Goal: Information Seeking & Learning: Learn about a topic

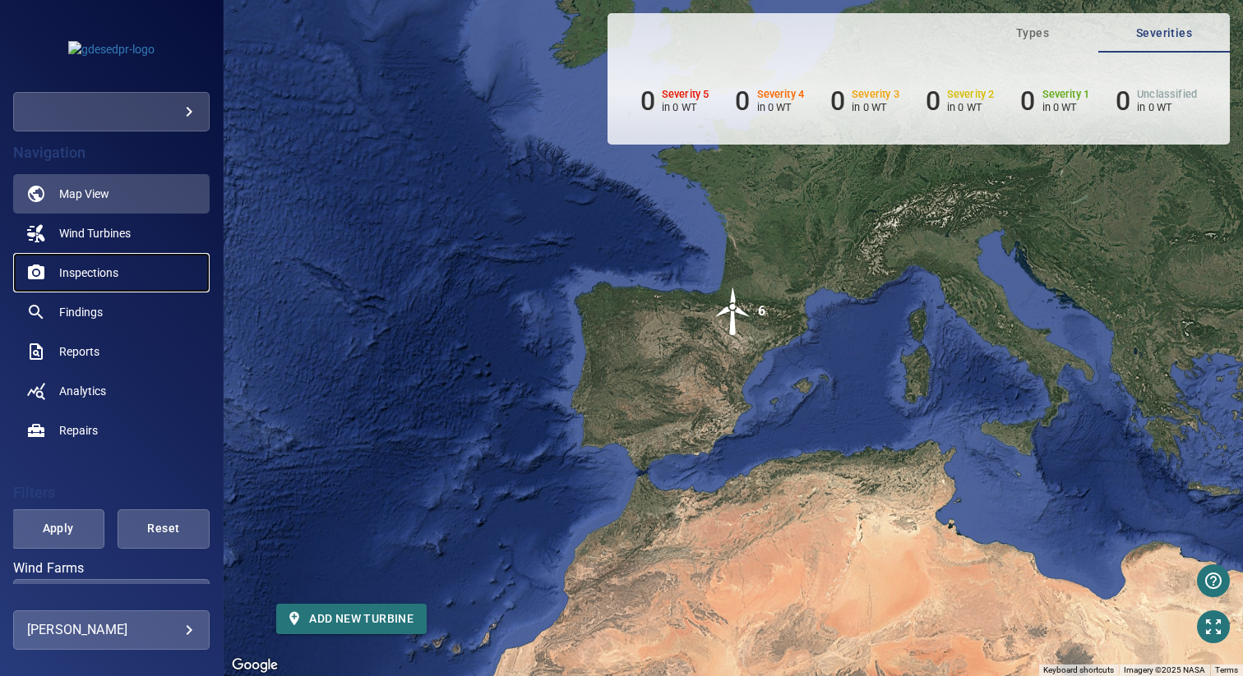
click at [96, 274] on span "Inspections" at bounding box center [88, 273] width 59 height 16
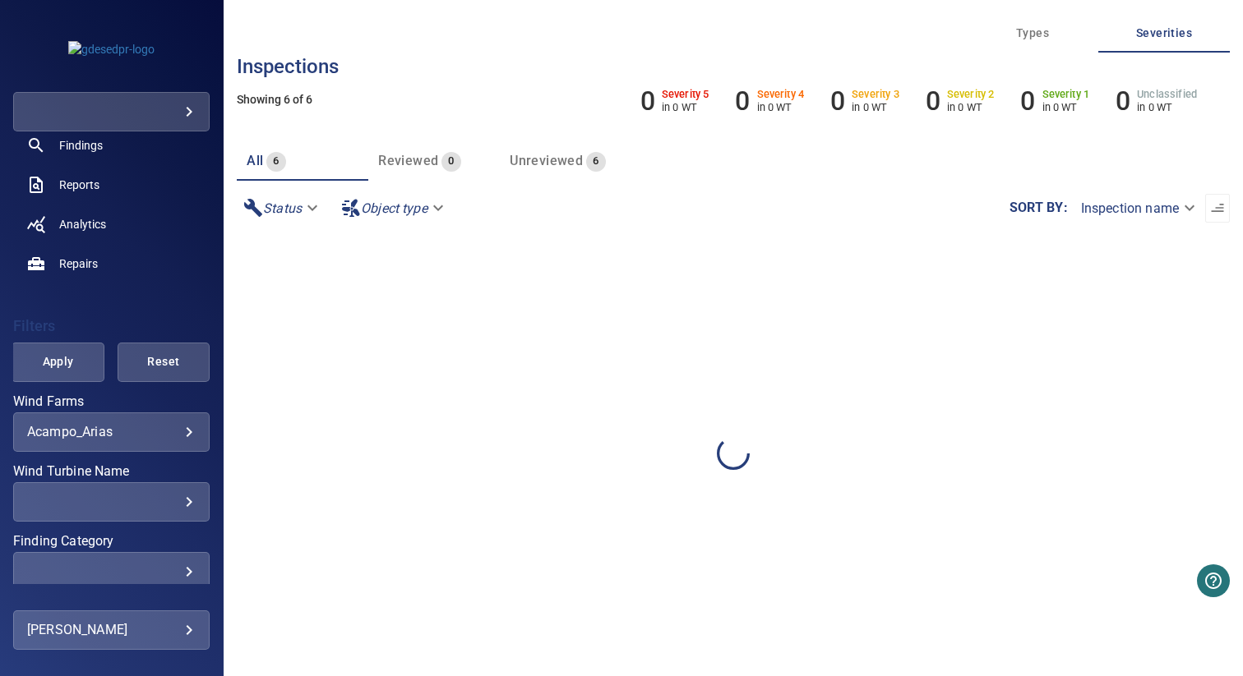
scroll to position [310, 0]
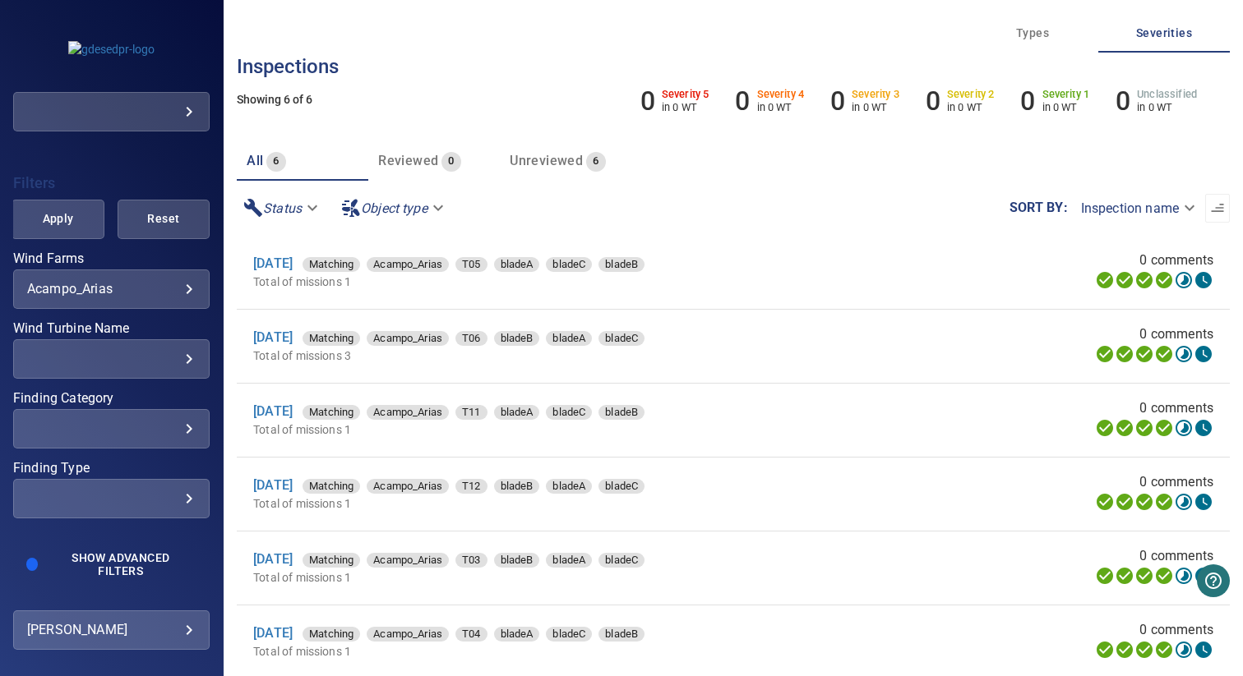
click at [151, 287] on body "**********" at bounding box center [621, 338] width 1243 height 676
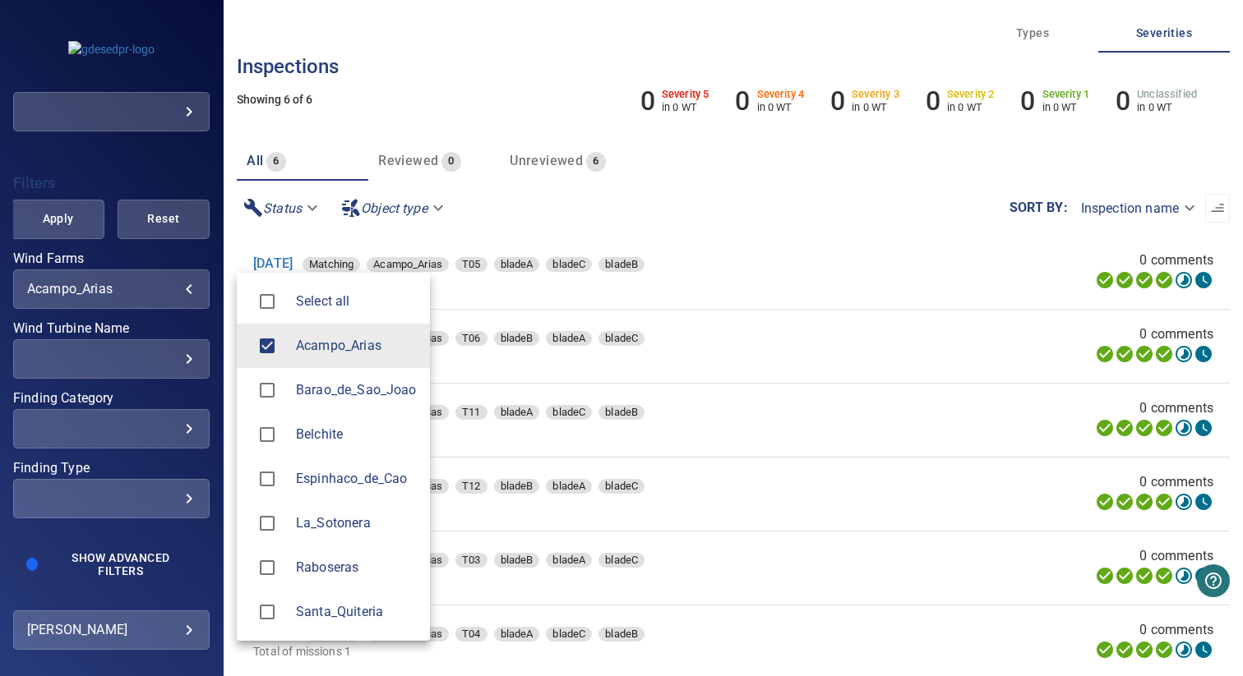
click at [316, 431] on span "Belchite" at bounding box center [356, 435] width 121 height 20
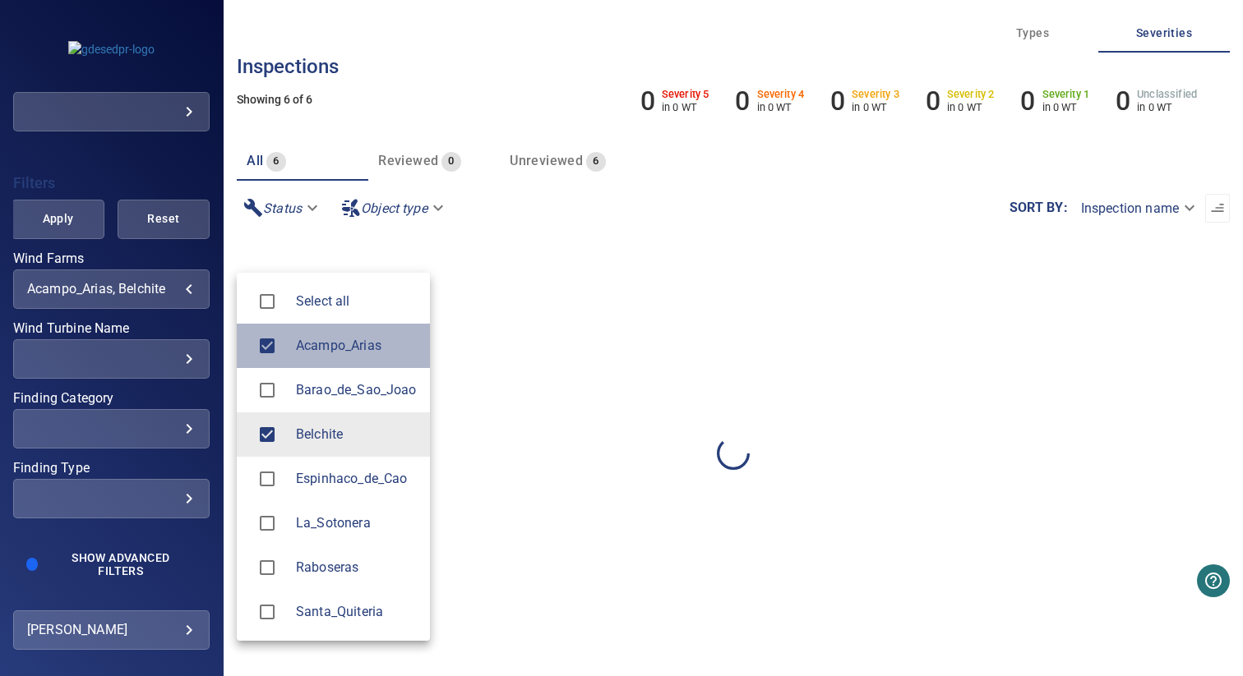
click at [325, 342] on span "Acampo_Arias" at bounding box center [356, 346] width 121 height 20
type input "********"
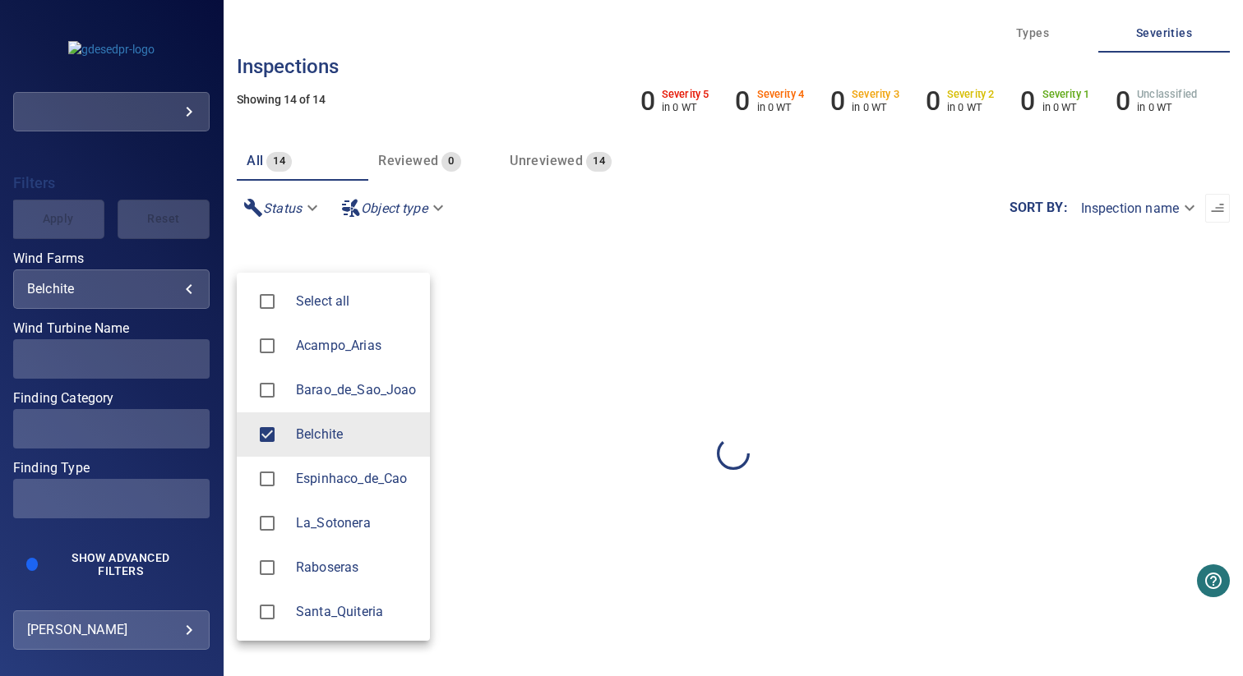
click at [348, 177] on div at bounding box center [621, 338] width 1243 height 676
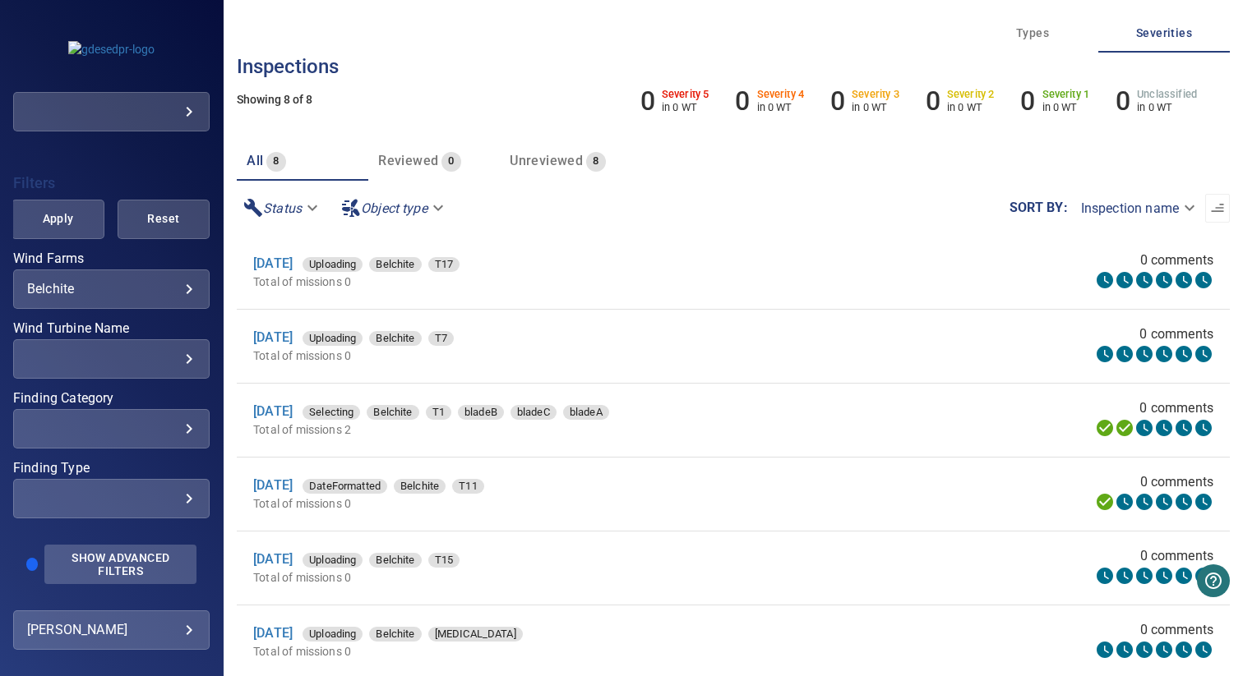
click at [78, 561] on span "Show Advanced Filters" at bounding box center [120, 564] width 132 height 26
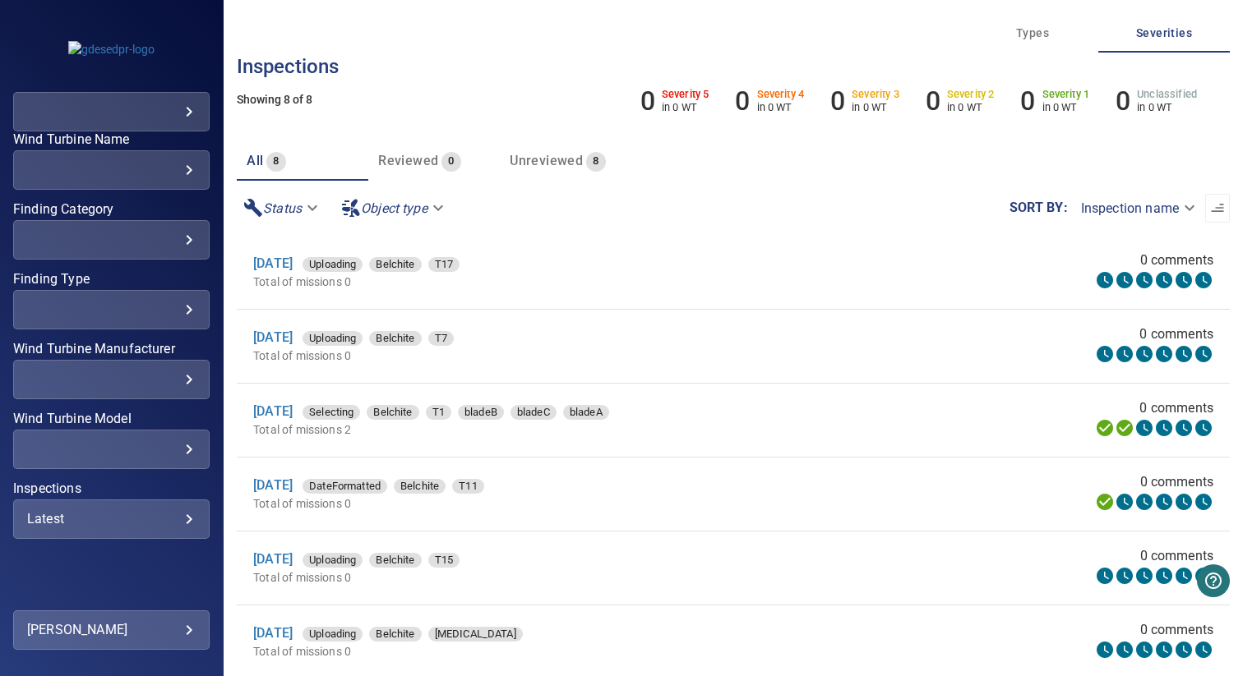
click at [84, 511] on div "Latest" at bounding box center [111, 519] width 168 height 16
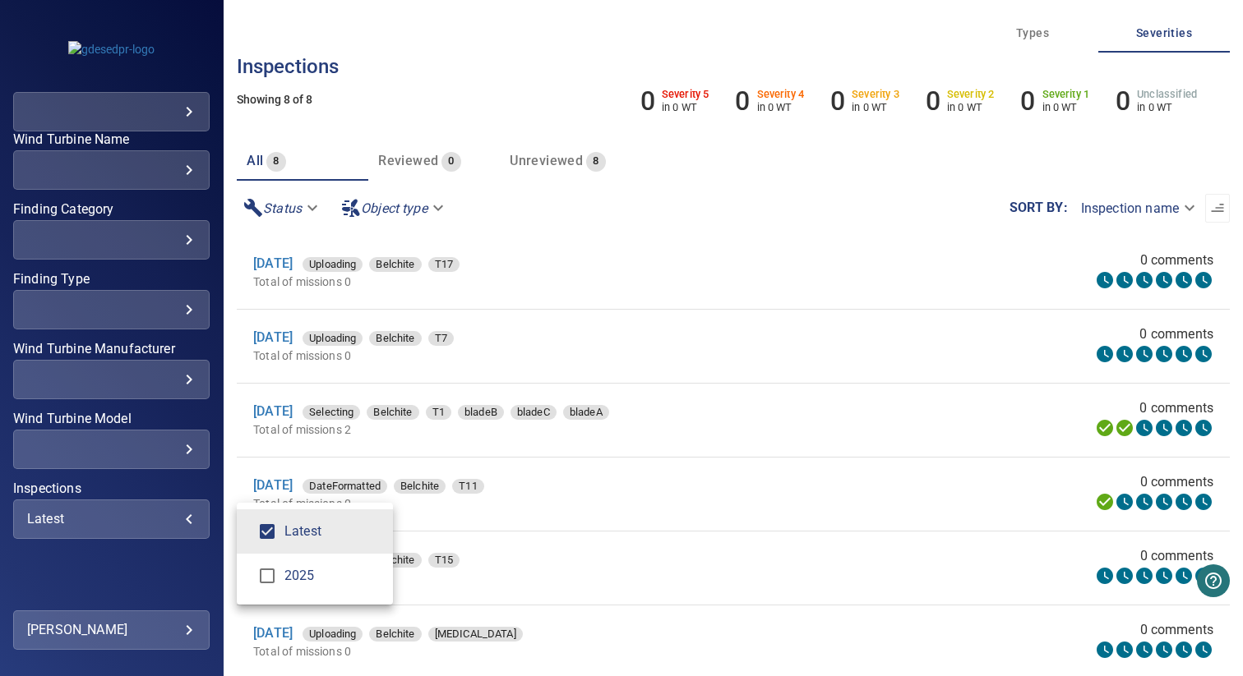
click at [241, 578] on li "2025" at bounding box center [315, 576] width 156 height 44
type input "****"
click at [145, 488] on div "Inspections" at bounding box center [621, 338] width 1243 height 676
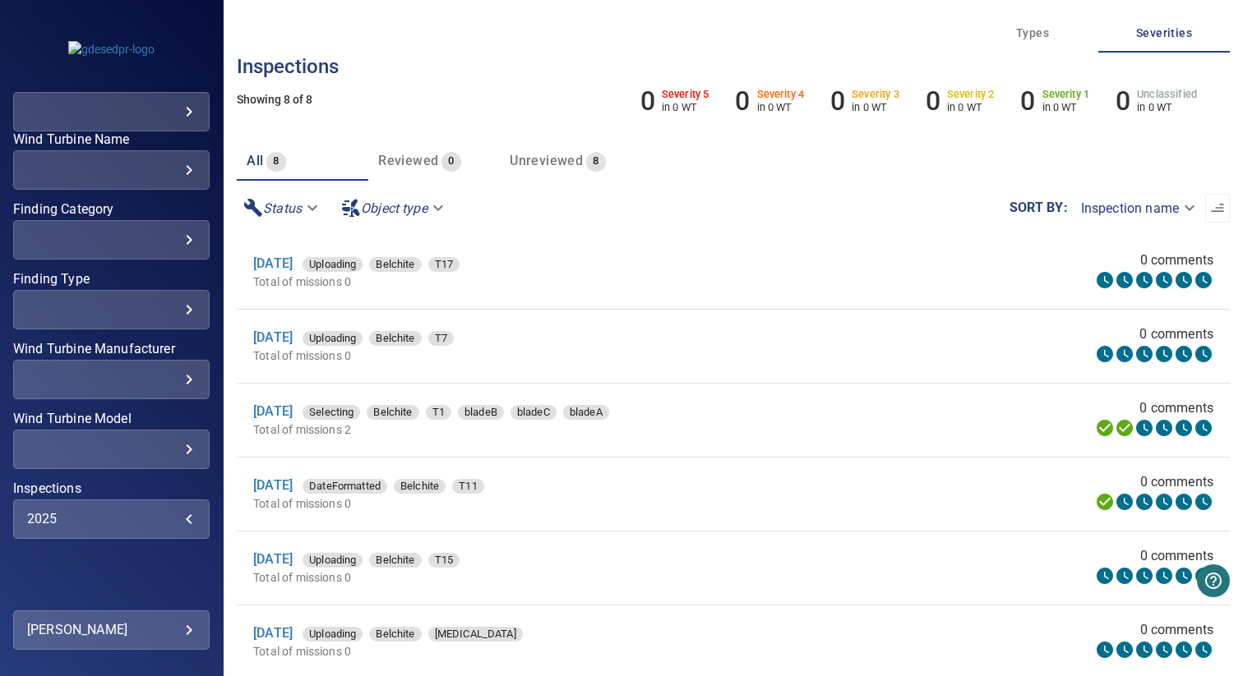
scroll to position [380, 0]
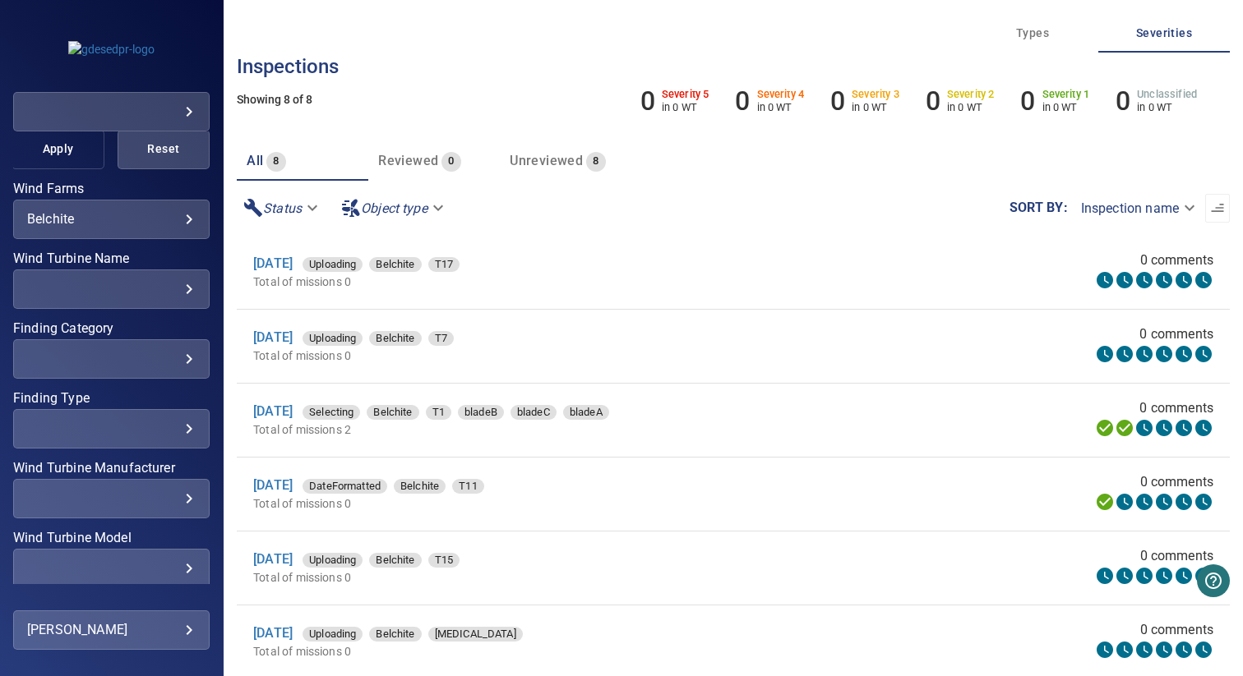
click at [72, 151] on span "Apply" at bounding box center [57, 149] width 51 height 21
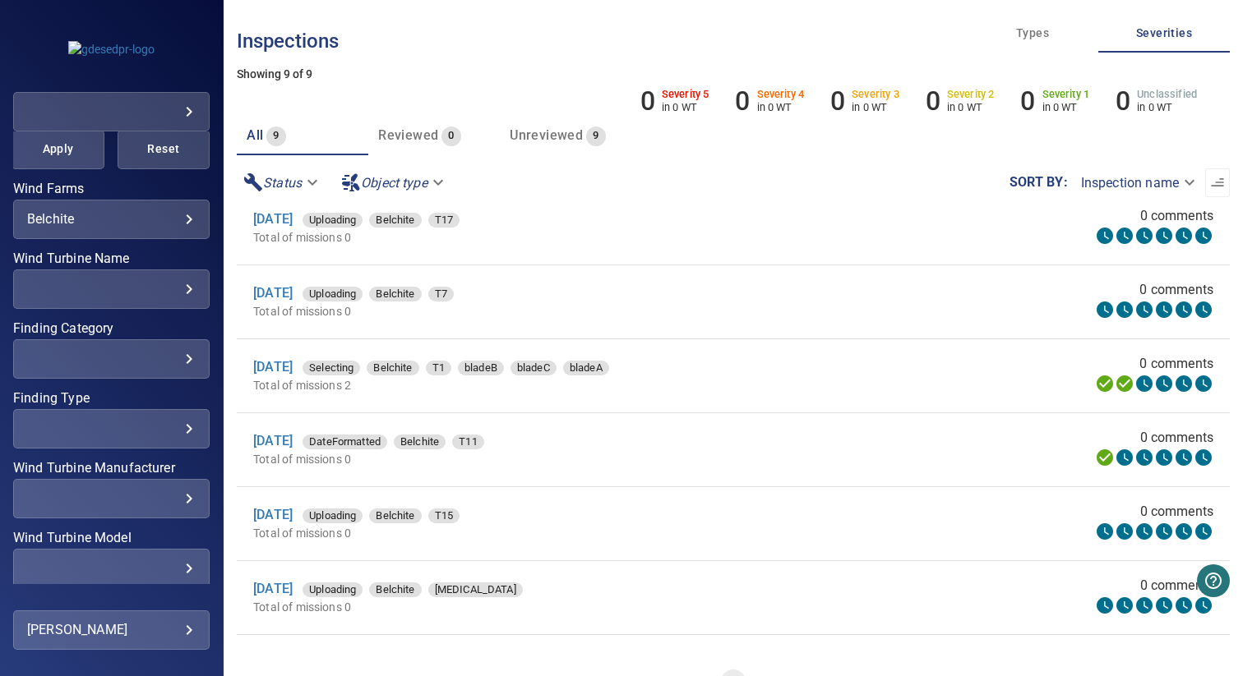
scroll to position [0, 0]
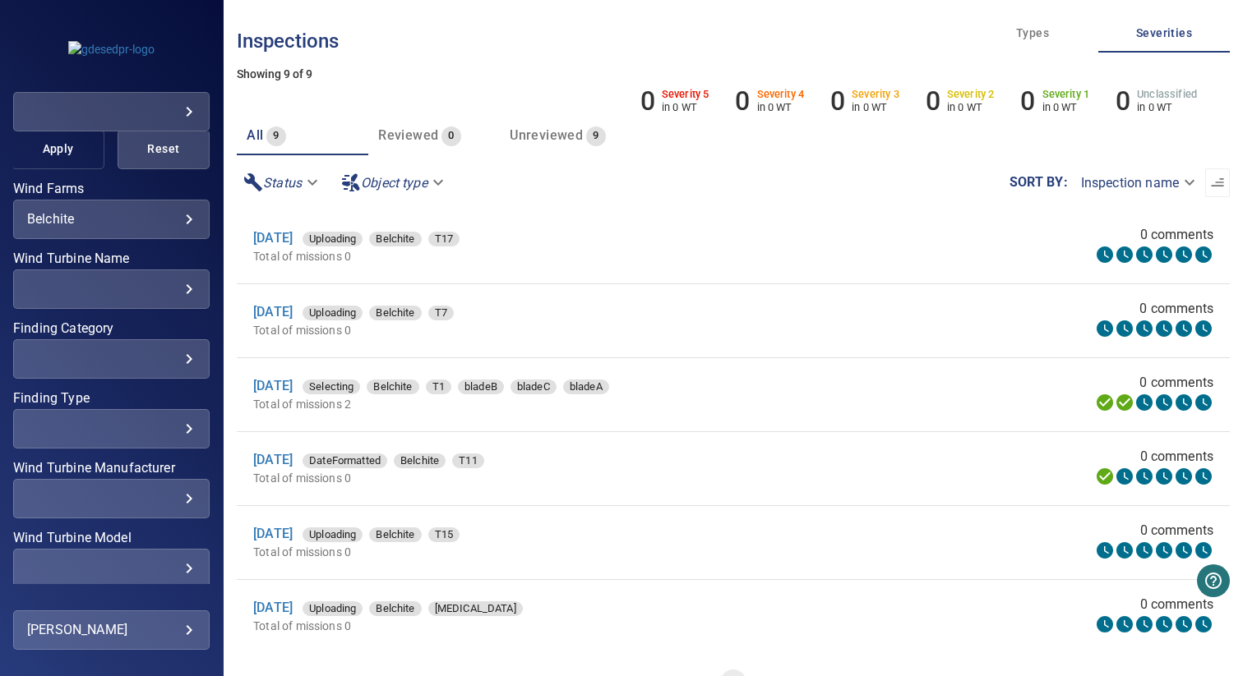
click at [44, 152] on span "Apply" at bounding box center [57, 149] width 51 height 21
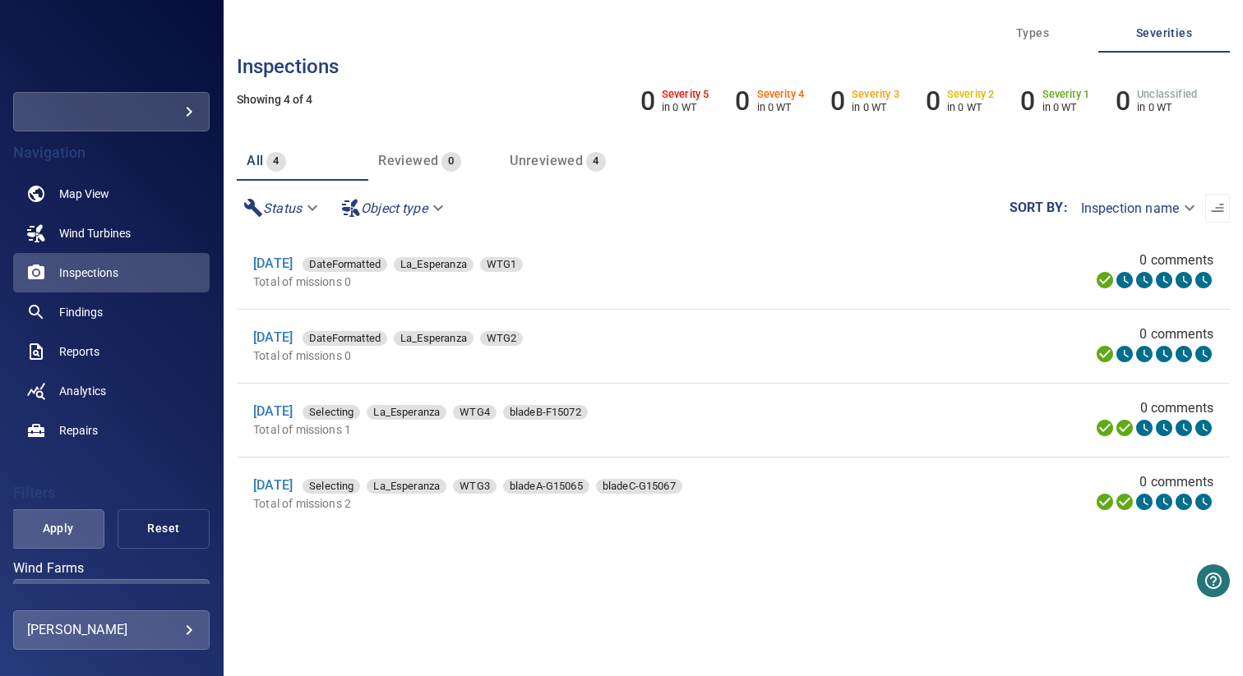
scroll to position [310, 0]
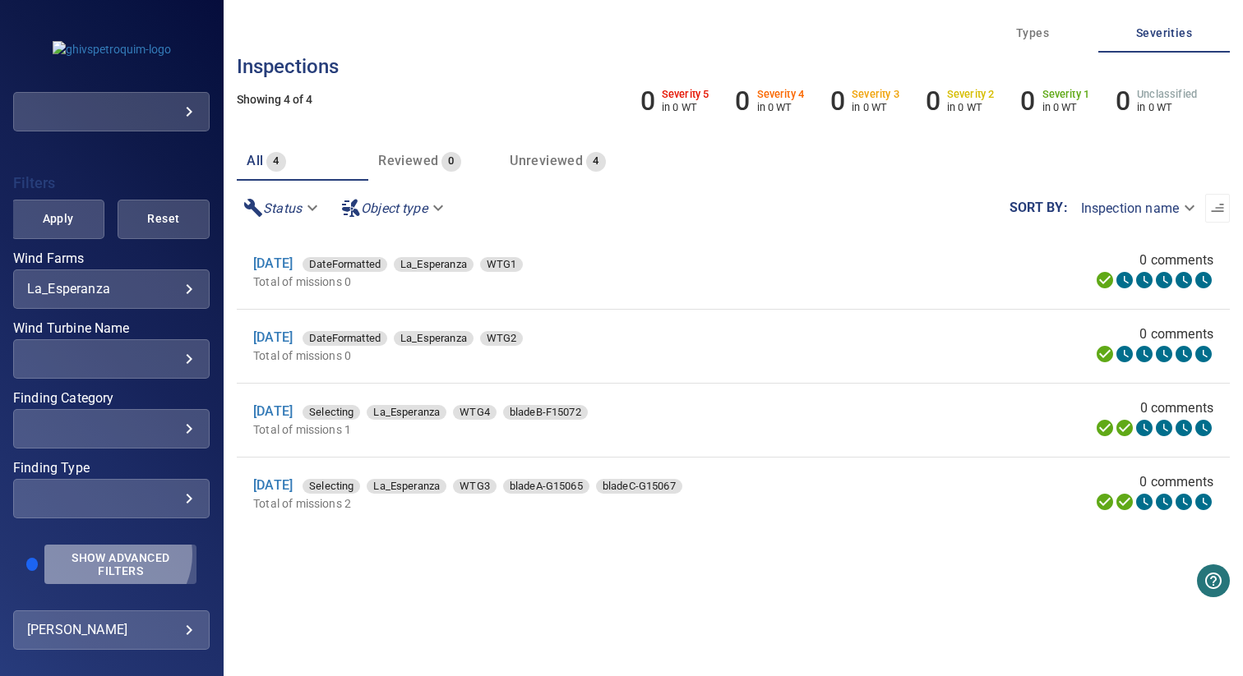
click at [114, 554] on span "Show Advanced Filters" at bounding box center [120, 564] width 132 height 26
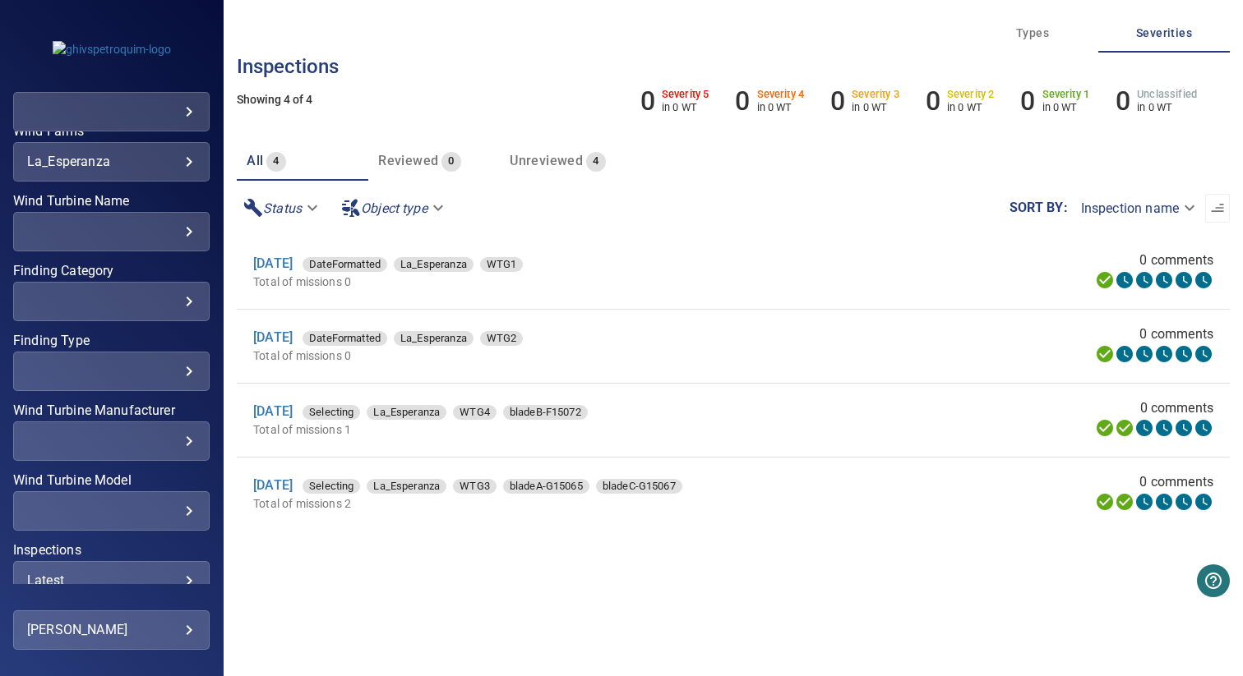
scroll to position [533, 0]
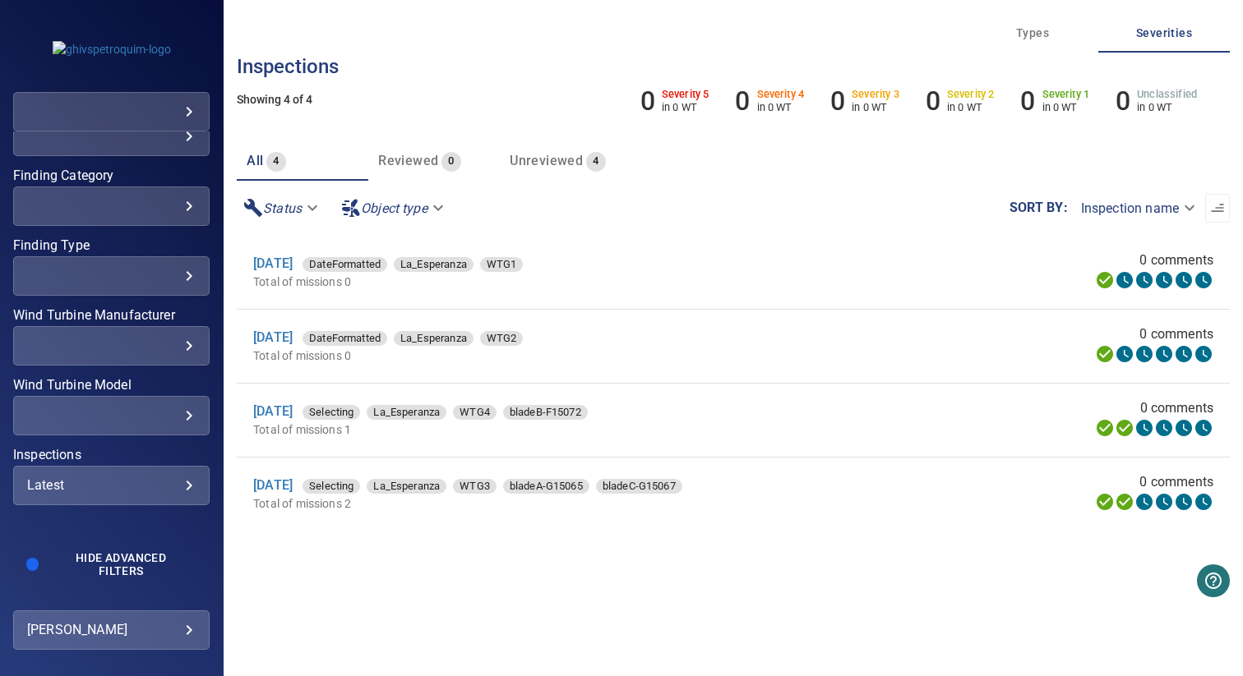
click at [68, 486] on div "Latest" at bounding box center [111, 485] width 168 height 16
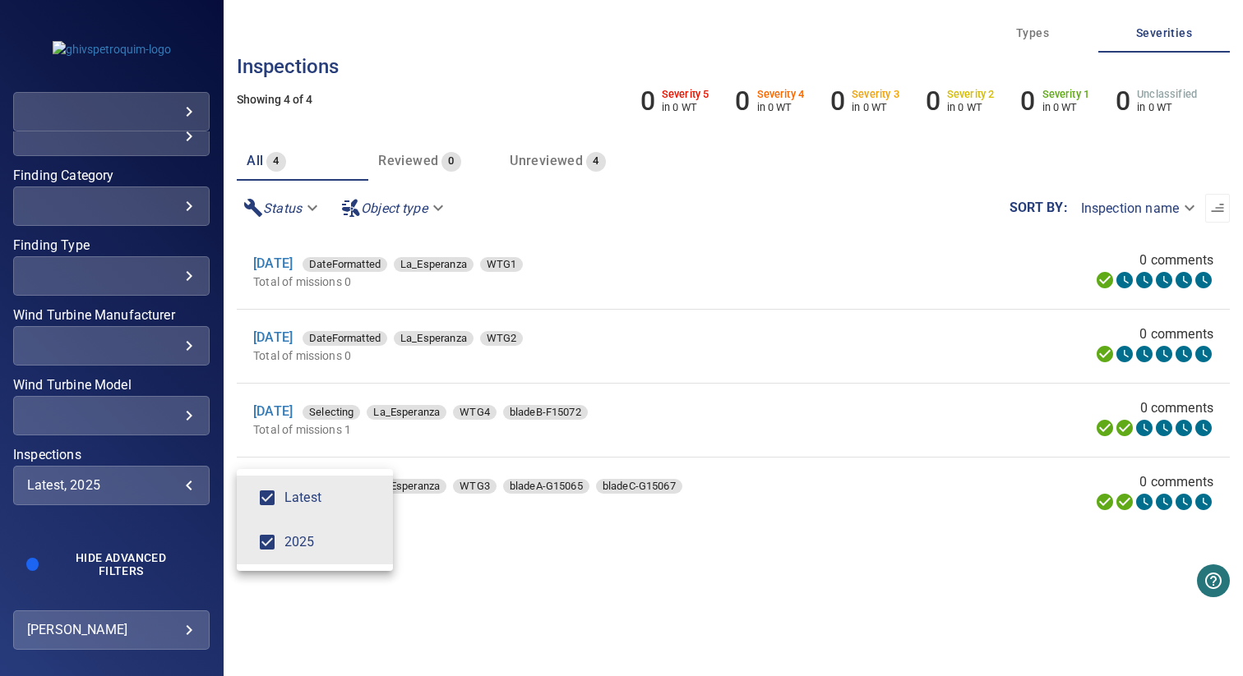
click at [320, 503] on span "Latest" at bounding box center [331, 498] width 95 height 20
type input "****"
click at [159, 377] on div "Inspections" at bounding box center [621, 338] width 1243 height 676
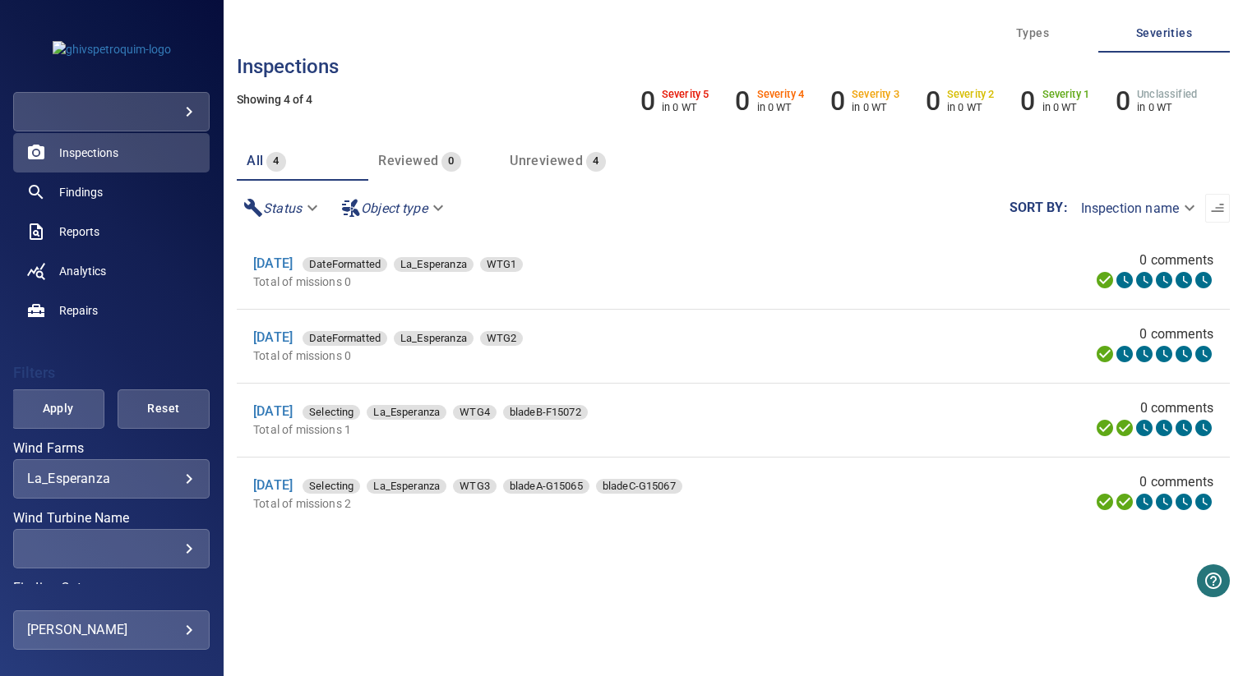
scroll to position [44, 0]
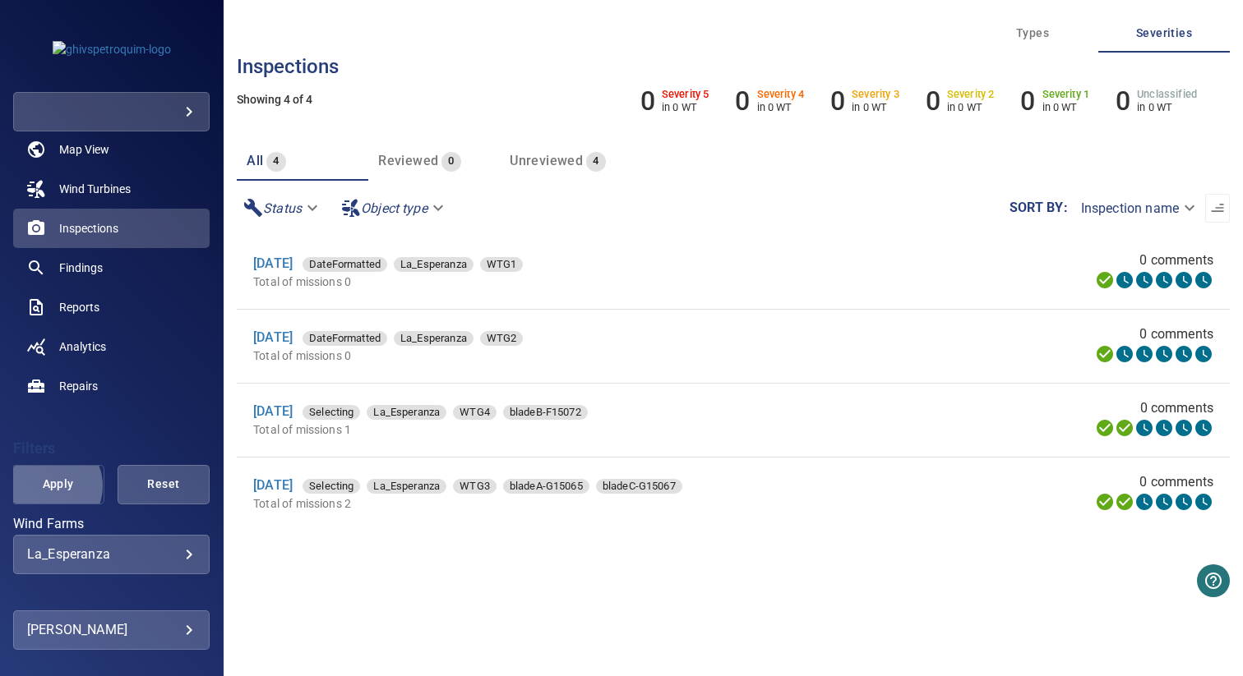
click at [47, 486] on span "Apply" at bounding box center [57, 484] width 51 height 21
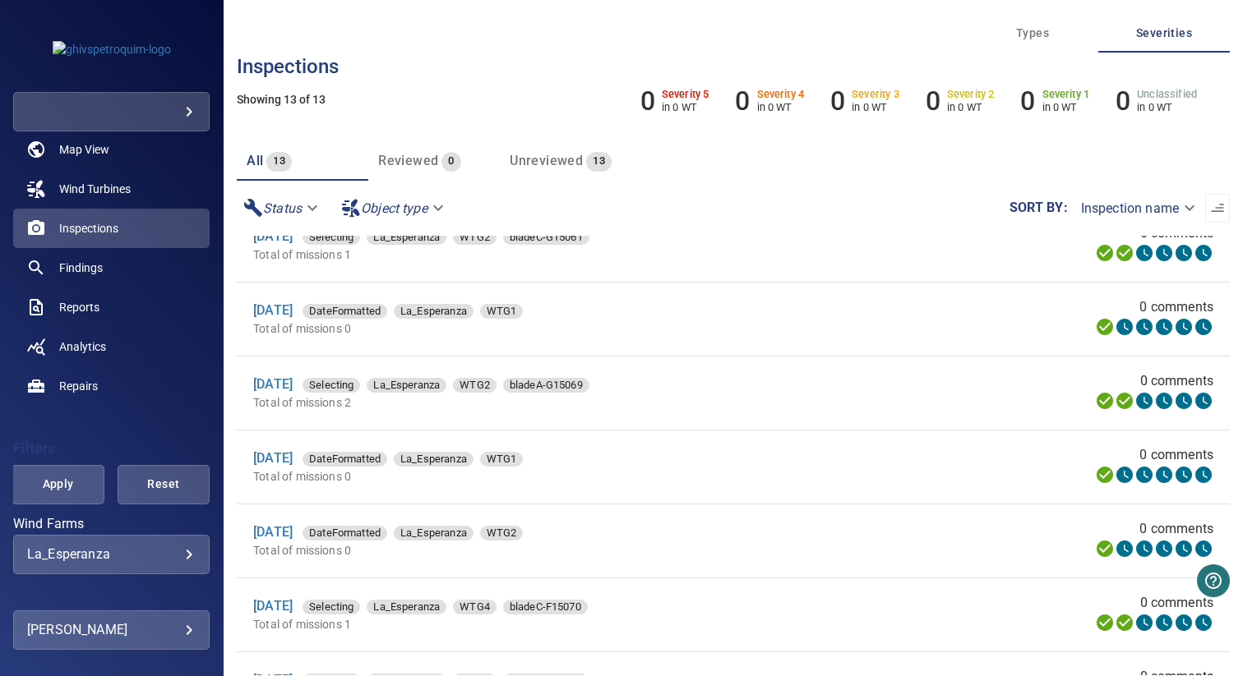
scroll to position [81, 0]
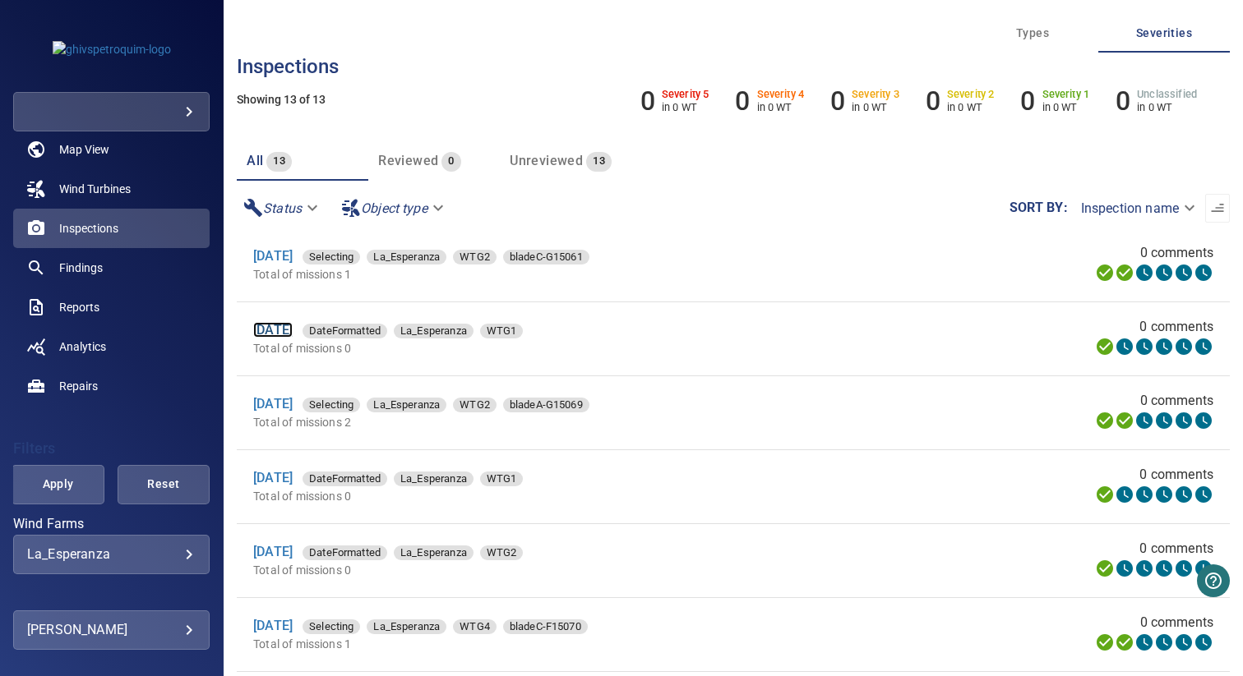
click at [293, 331] on link "23 Sep 2025" at bounding box center [272, 330] width 39 height 16
click at [293, 479] on link "23 Sep 2025" at bounding box center [272, 478] width 39 height 16
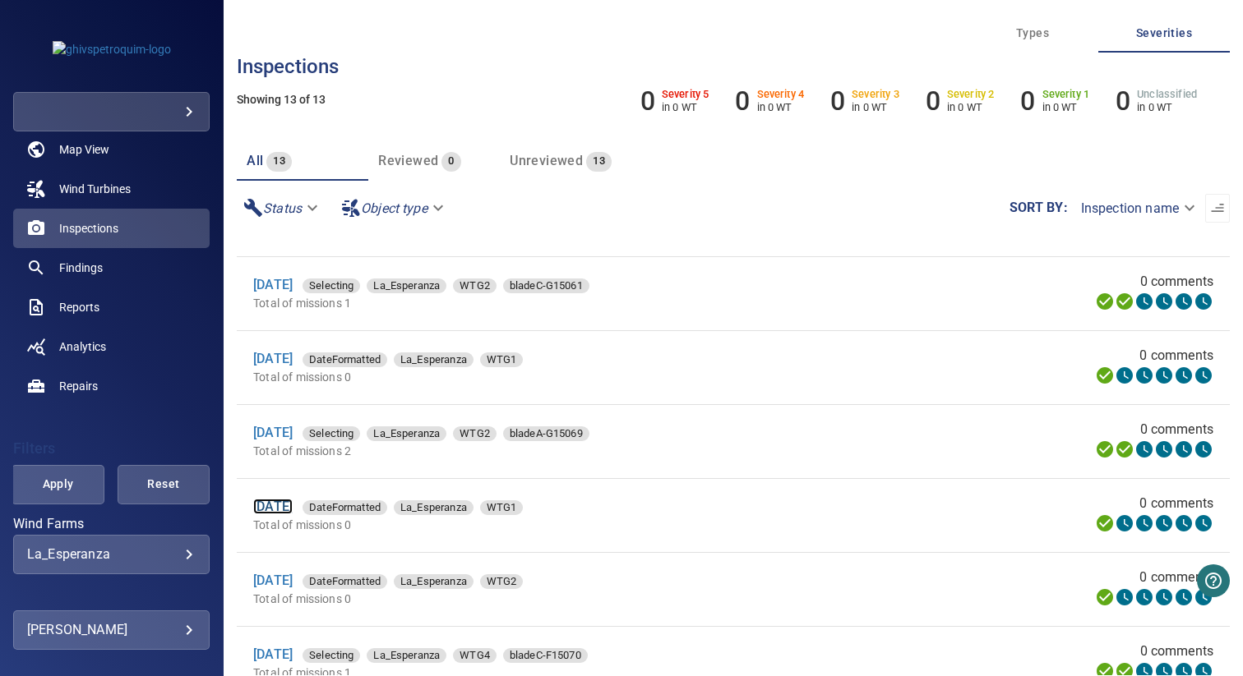
scroll to position [41, 0]
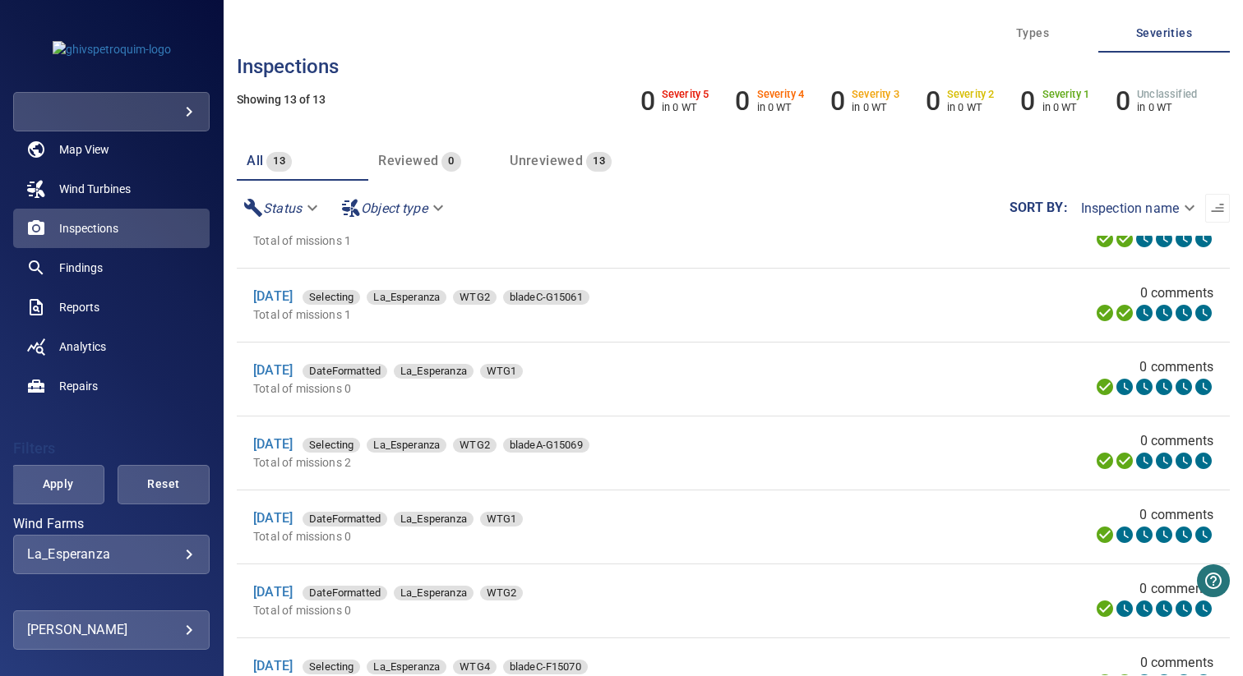
click at [460, 478] on li "23 Sep 2025 Selecting La_Esperanza WTG2 bladeA-G15069 Total of missions 2 0 com…" at bounding box center [733, 453] width 993 height 73
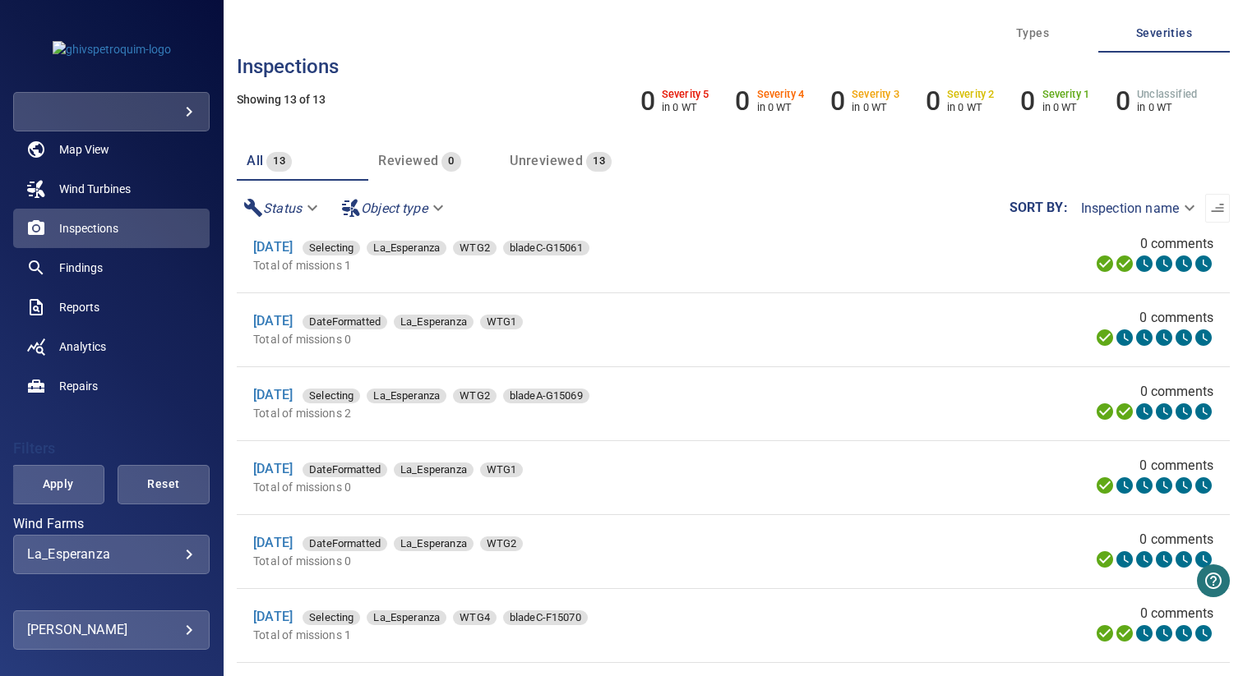
scroll to position [91, 0]
click at [293, 545] on link "23 Sep 2025" at bounding box center [272, 542] width 39 height 16
click at [276, 392] on link "23 Sep 2025" at bounding box center [272, 394] width 39 height 16
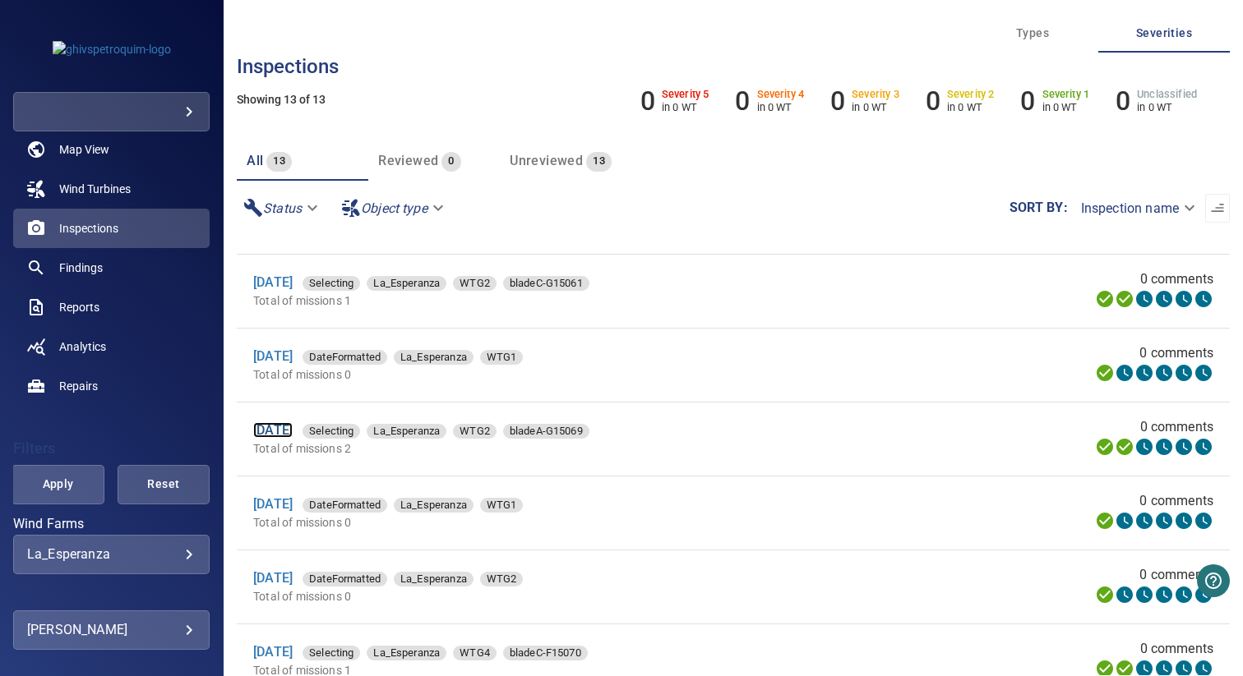
scroll to position [38, 0]
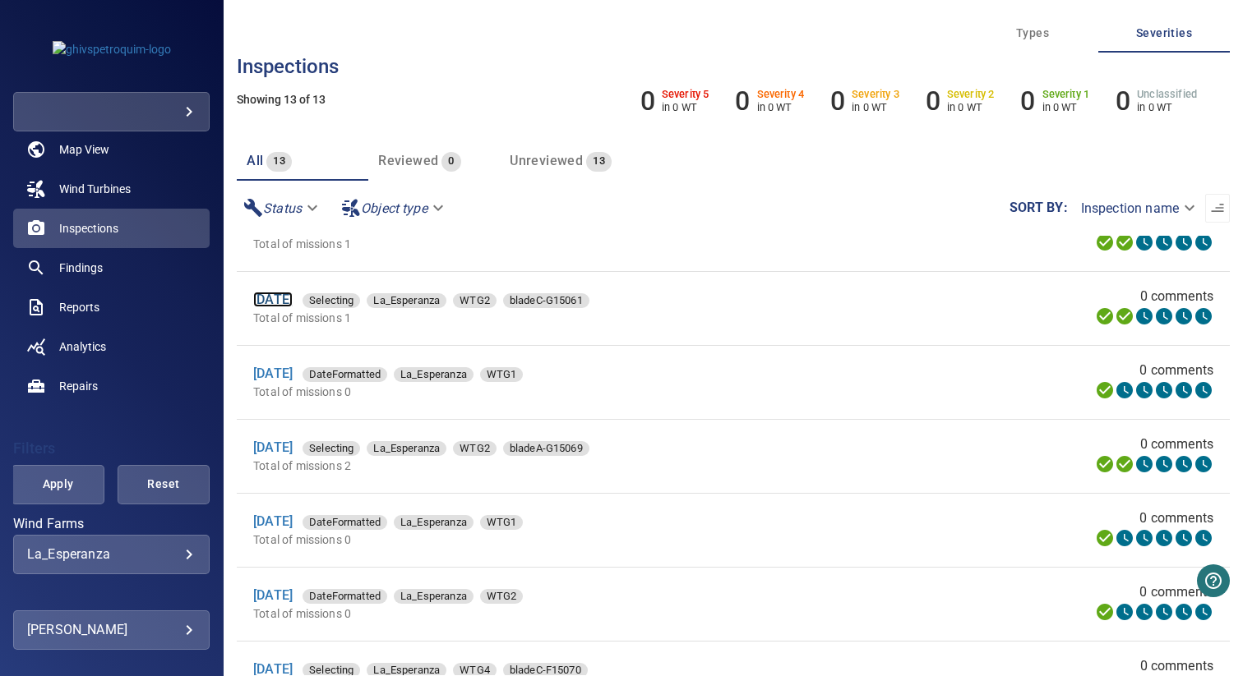
click at [279, 303] on link "23 Sep 2025" at bounding box center [272, 300] width 39 height 16
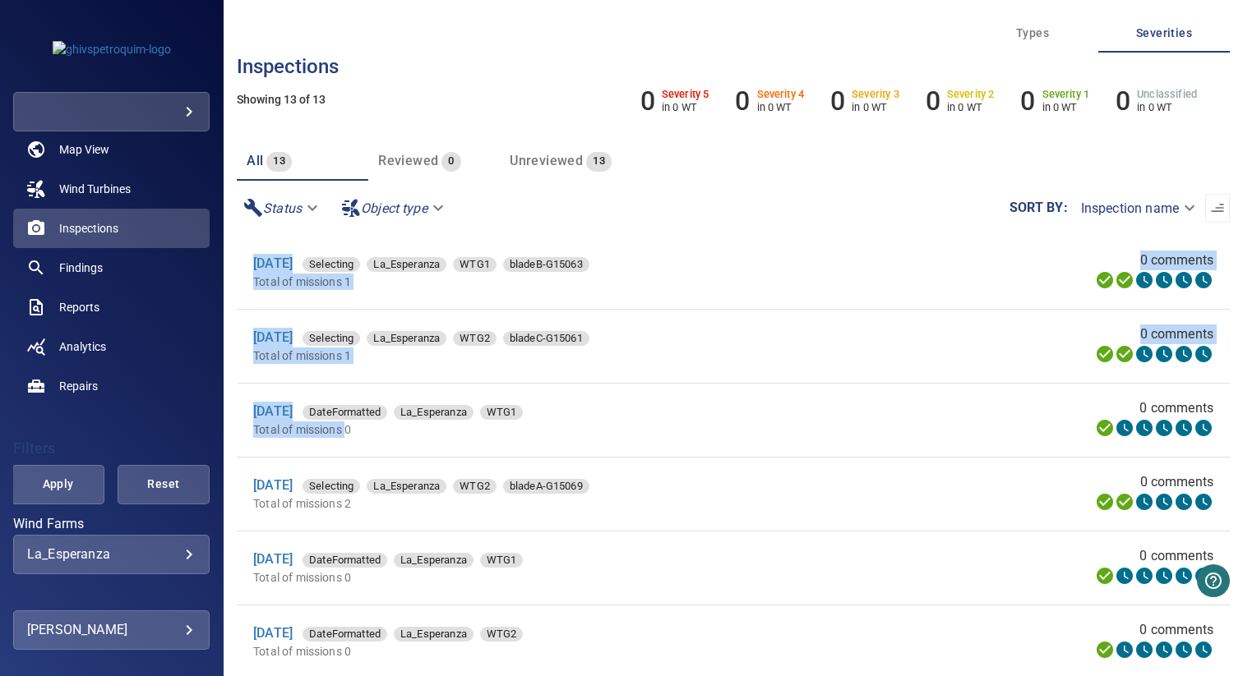
drag, startPoint x: 242, startPoint y: 252, endPoint x: 348, endPoint y: 438, distance: 213.4
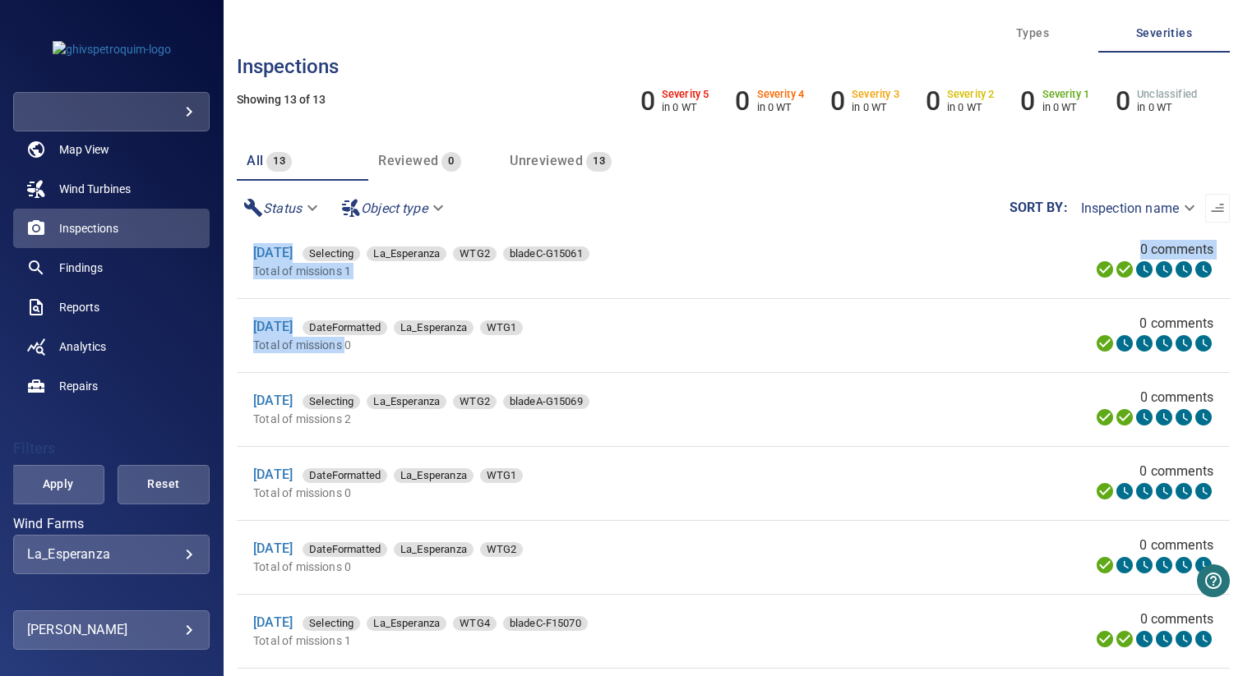
scroll to position [137, 0]
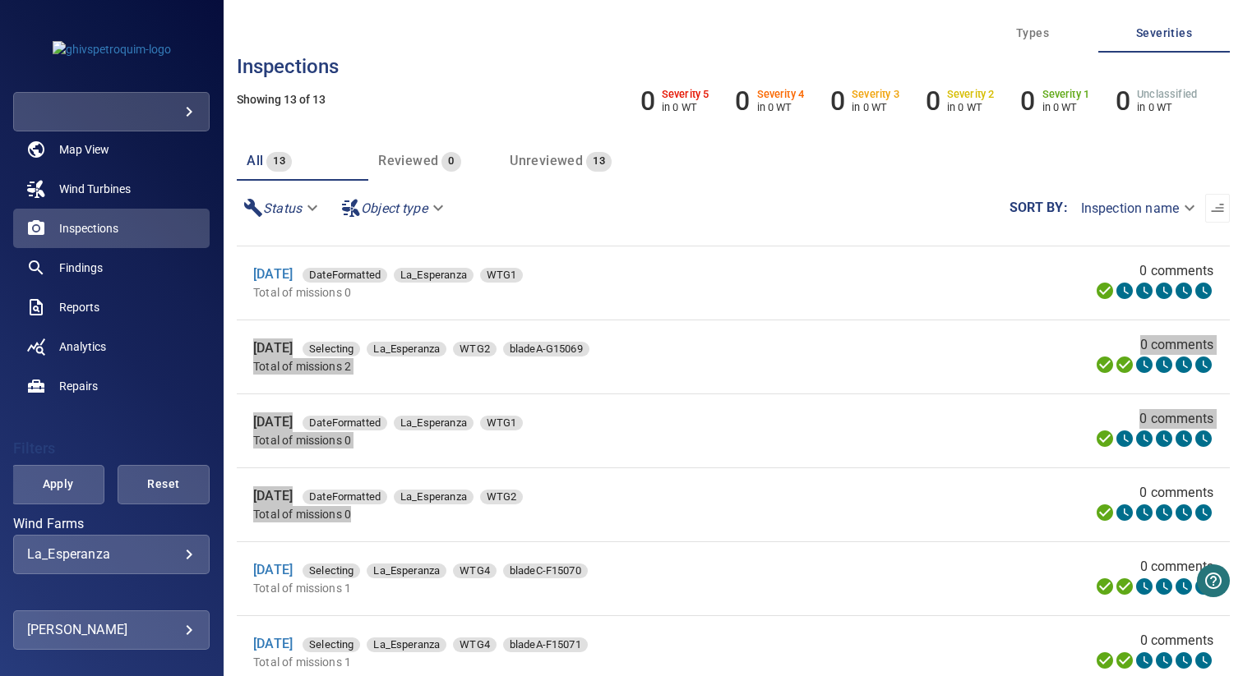
drag, startPoint x: 242, startPoint y: 340, endPoint x: 374, endPoint y: 519, distance: 221.6
click at [0, 0] on main "**********" at bounding box center [621, 338] width 1243 height 676
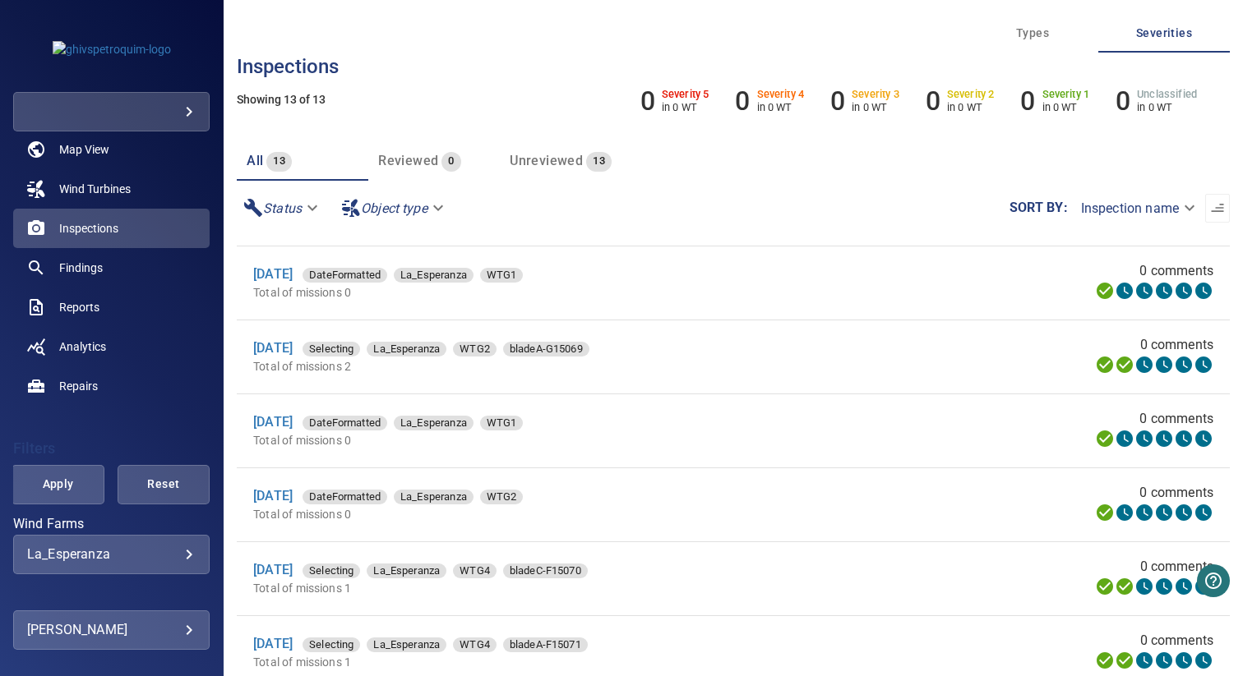
click at [57, 488] on span "Apply" at bounding box center [57, 484] width 51 height 21
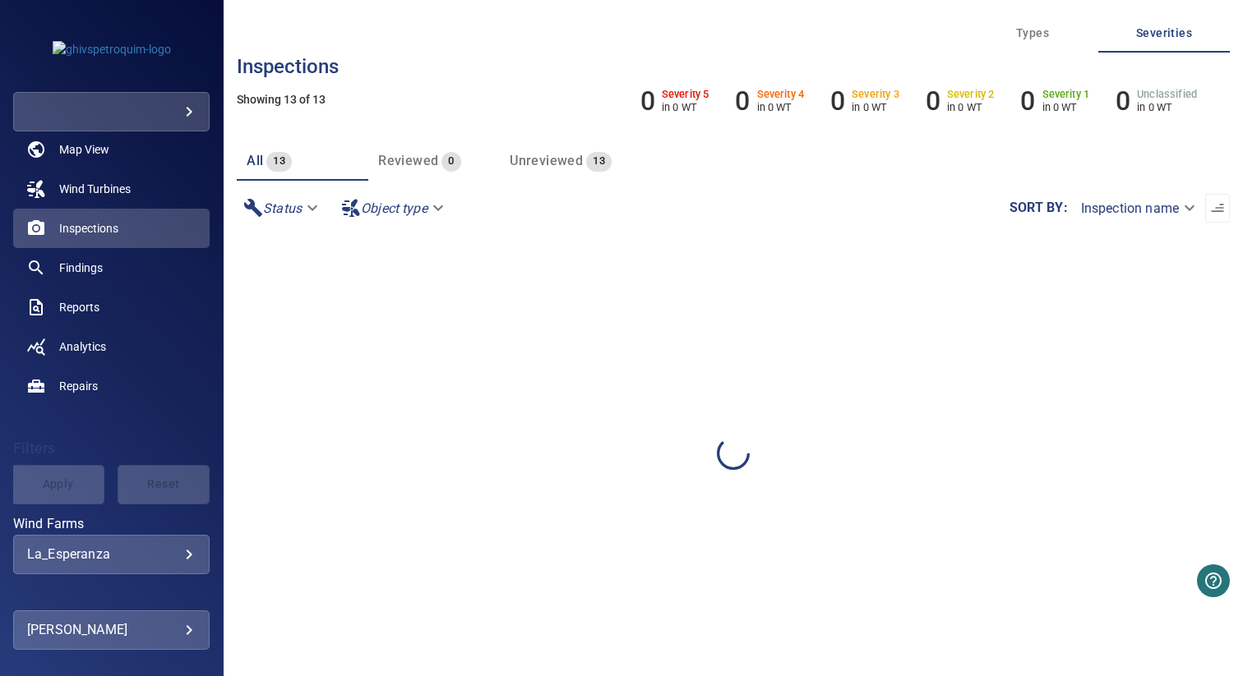
scroll to position [0, 0]
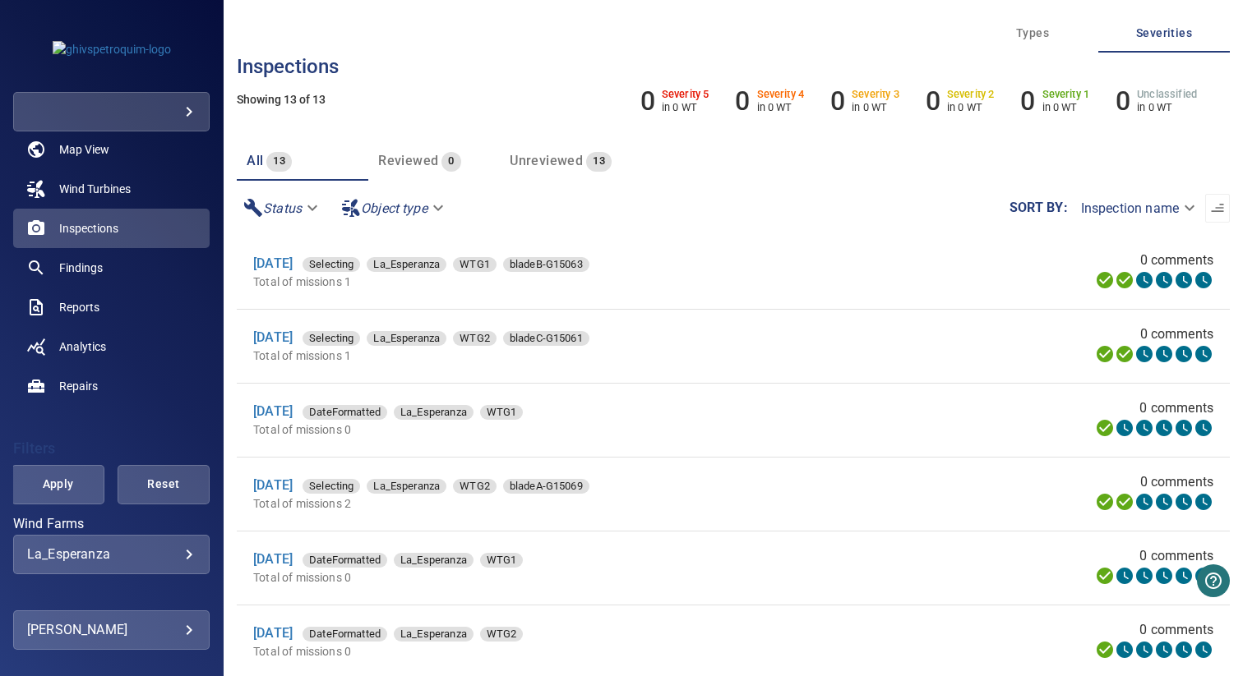
click at [734, 295] on li "23 Sep 2025 Selecting La_Esperanza WTG1 bladeB-G15063 Total of missions 1 0 com…" at bounding box center [733, 272] width 993 height 73
click at [694, 306] on li "23 Sep 2025 Selecting La_Esperanza WTG1 bladeB-G15063 Total of missions 1 0 com…" at bounding box center [733, 272] width 993 height 73
click at [288, 263] on link "23 Sep 2025" at bounding box center [272, 264] width 39 height 16
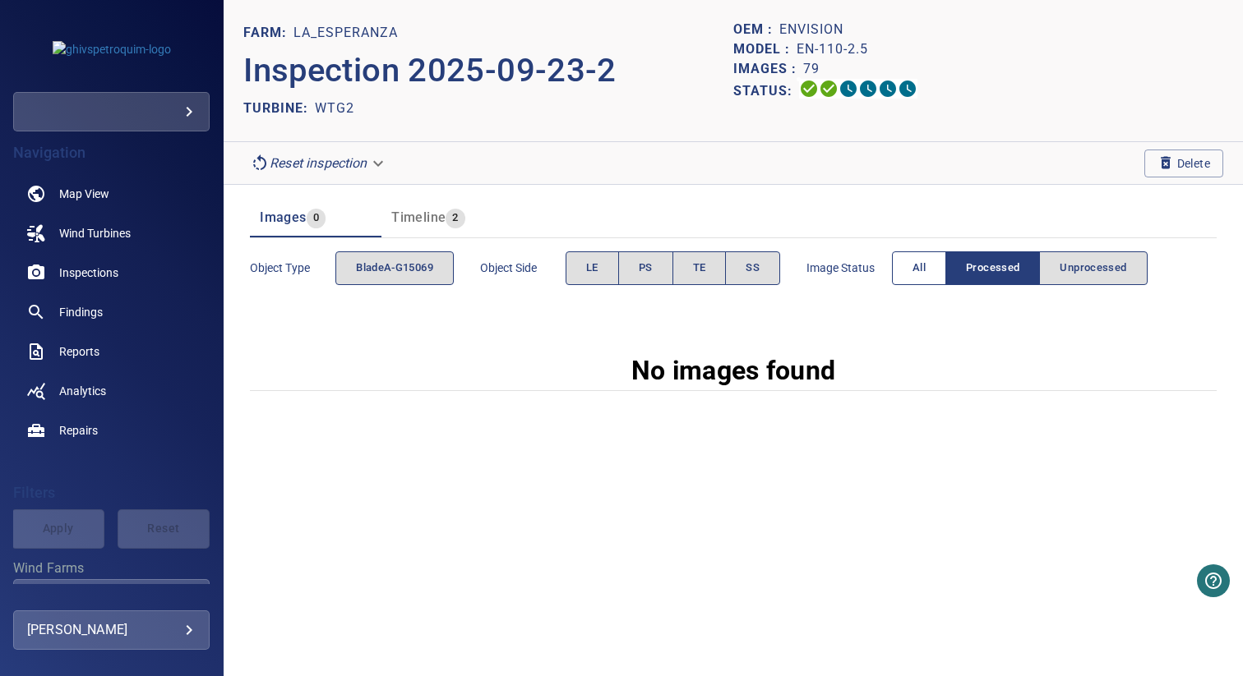
click at [933, 268] on button "All" at bounding box center [919, 268] width 54 height 34
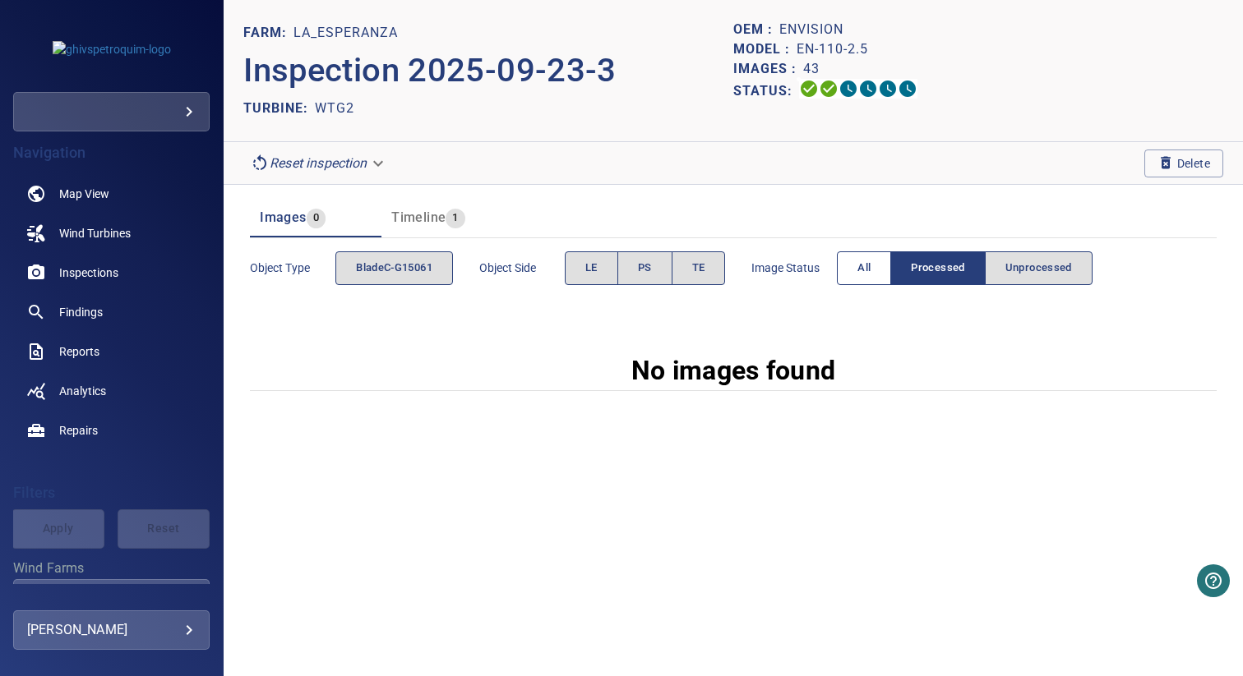
click at [862, 271] on span "All" at bounding box center [863, 268] width 13 height 19
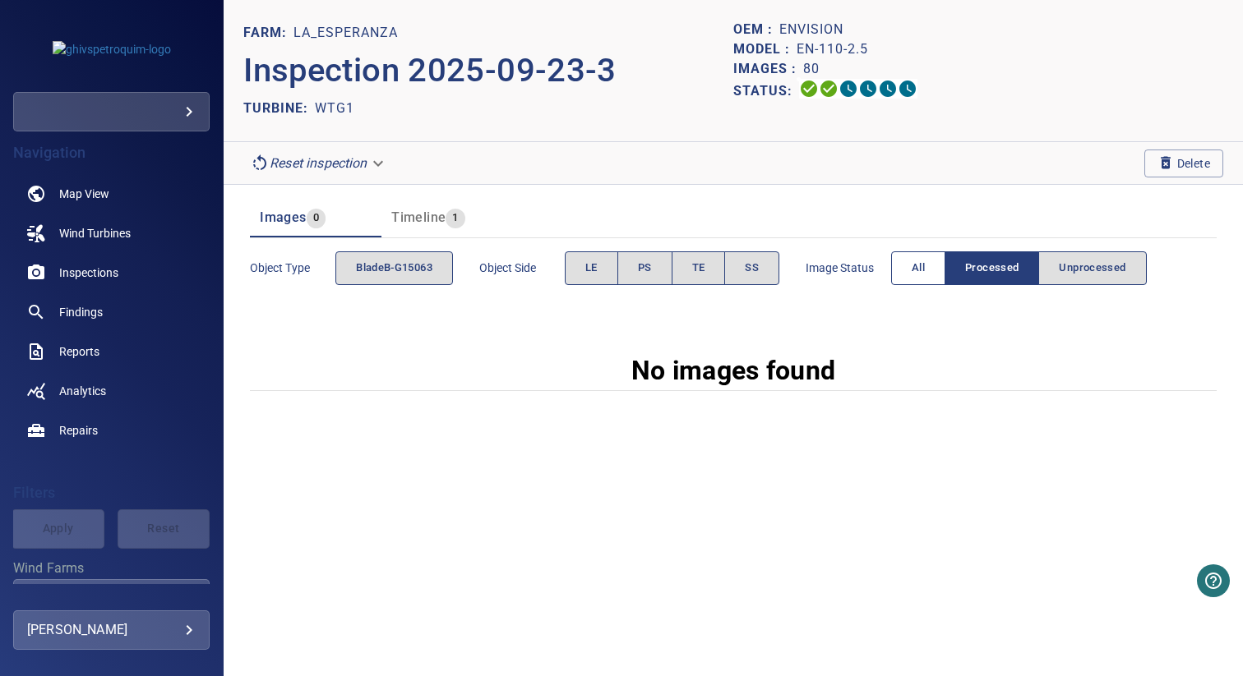
click at [917, 265] on span "All" at bounding box center [917, 268] width 13 height 19
